Goal: Task Accomplishment & Management: Manage account settings

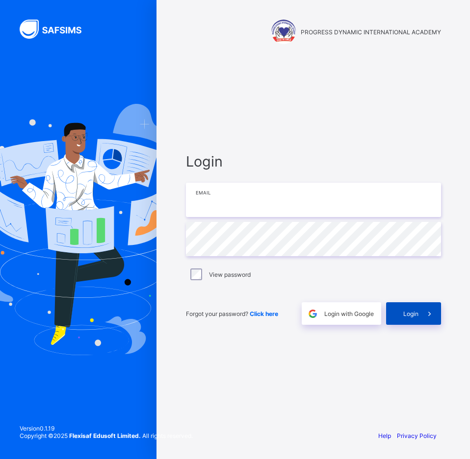
type input "**********"
click at [404, 312] on span "Login" at bounding box center [410, 313] width 15 height 7
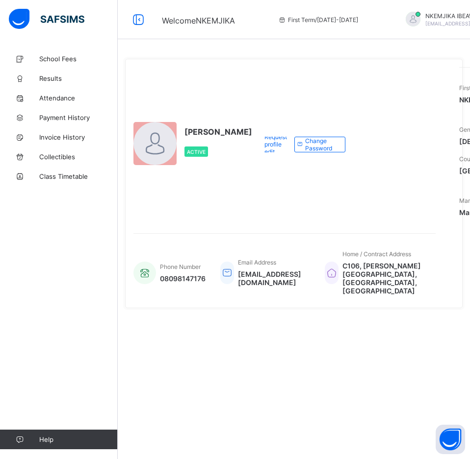
click at [41, 438] on span "Help" at bounding box center [78, 440] width 78 height 8
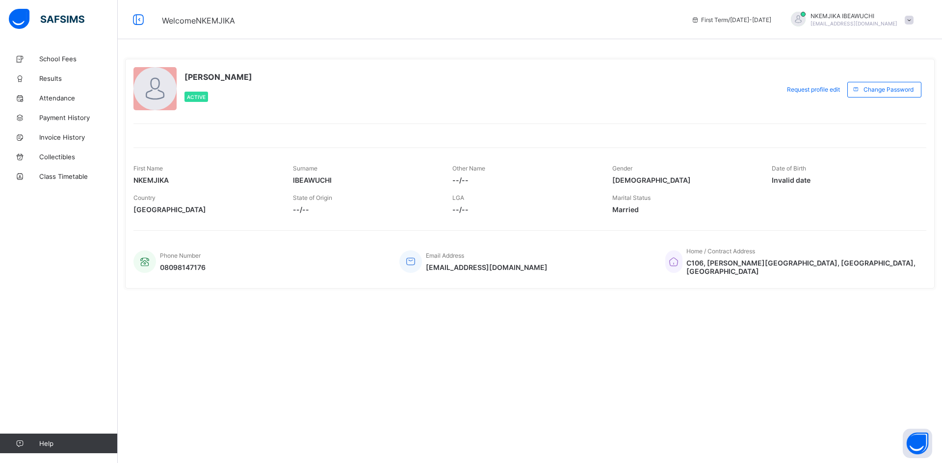
click at [469, 21] on span at bounding box center [908, 20] width 9 height 9
click at [469, 93] on div "[PERSON_NAME] Active" at bounding box center [453, 89] width 641 height 45
click at [21, 444] on icon at bounding box center [19, 443] width 39 height 7
click at [43, 442] on span "Help" at bounding box center [78, 444] width 78 height 8
